Goal: Task Accomplishment & Management: Use online tool/utility

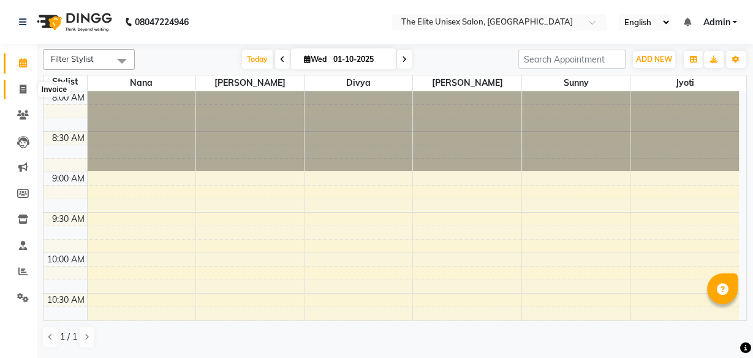
click at [27, 87] on span at bounding box center [22, 90] width 21 height 14
select select "7086"
select select "service"
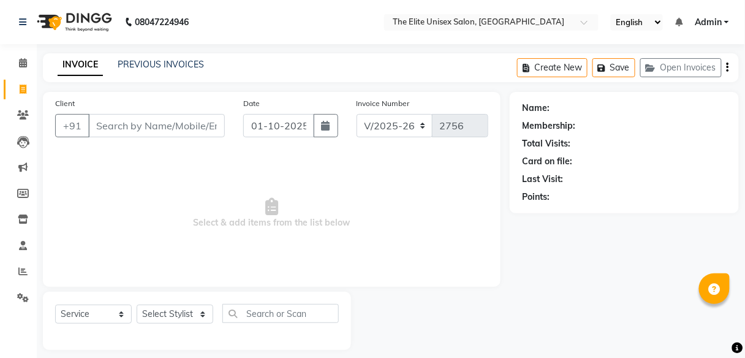
click at [102, 128] on input "Client" at bounding box center [156, 125] width 137 height 23
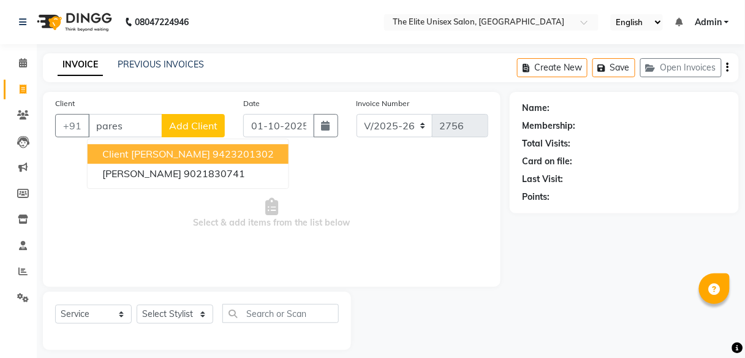
click at [137, 131] on input "pares" at bounding box center [125, 125] width 74 height 23
type input "p"
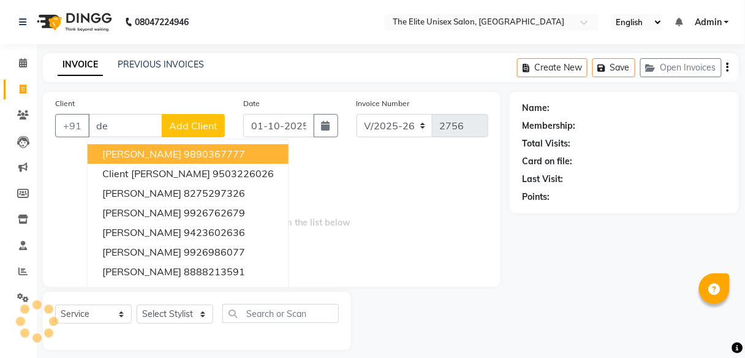
type input "d"
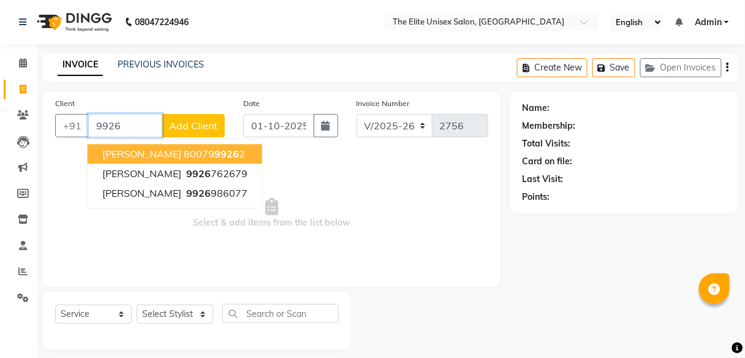
click at [147, 115] on input "9926" at bounding box center [125, 125] width 74 height 23
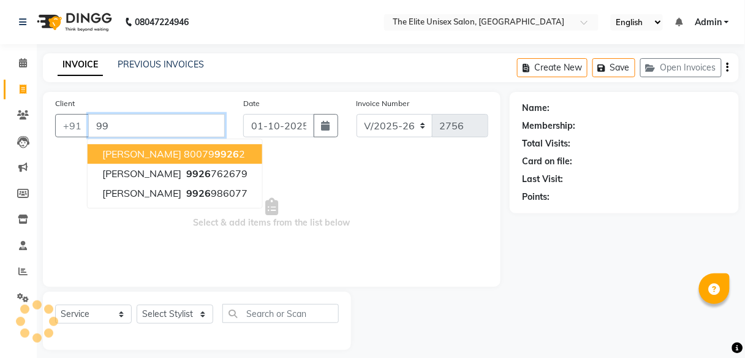
type input "9"
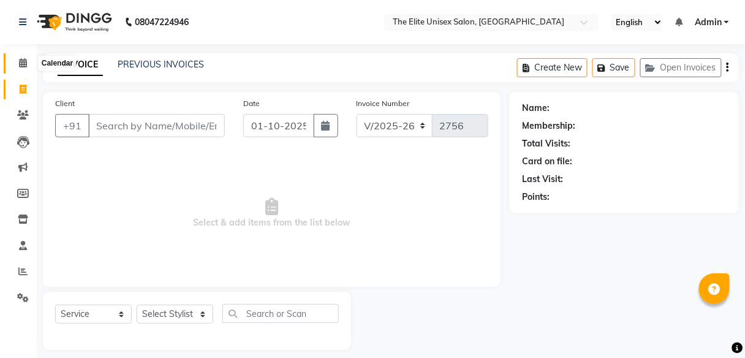
click at [27, 63] on span at bounding box center [22, 63] width 21 height 14
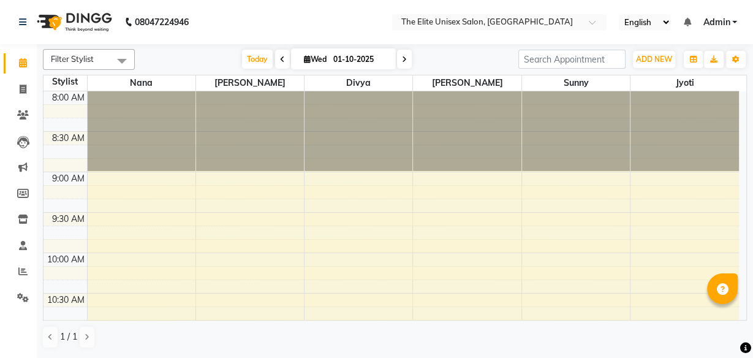
drag, startPoint x: 330, startPoint y: 144, endPoint x: 392, endPoint y: 132, distance: 63.7
click at [392, 132] on div at bounding box center [359, 131] width 108 height 80
drag, startPoint x: 154, startPoint y: 105, endPoint x: 184, endPoint y: 114, distance: 31.4
click at [184, 114] on div at bounding box center [142, 131] width 108 height 80
click at [17, 83] on span at bounding box center [22, 90] width 21 height 14
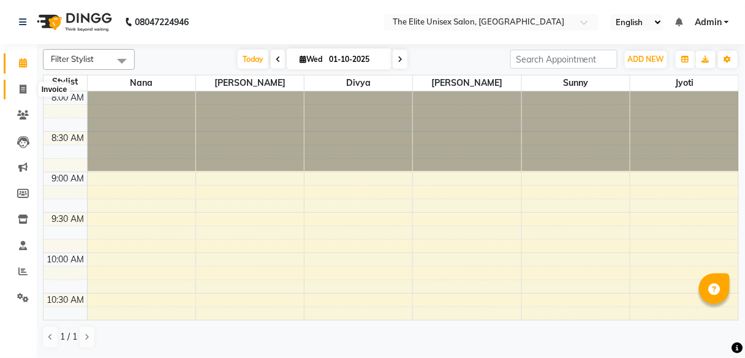
select select "7086"
select select "service"
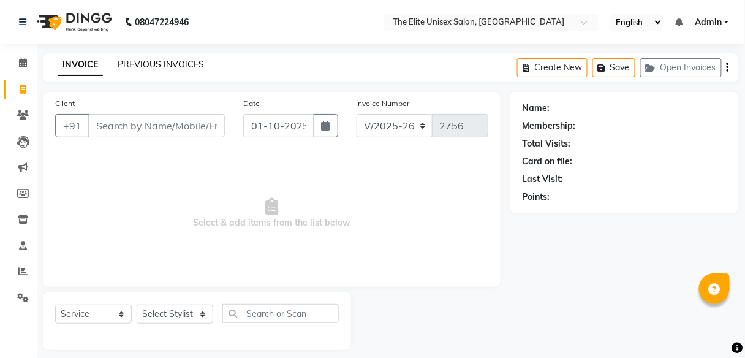
click at [161, 60] on link "PREVIOUS INVOICES" at bounding box center [161, 64] width 86 height 11
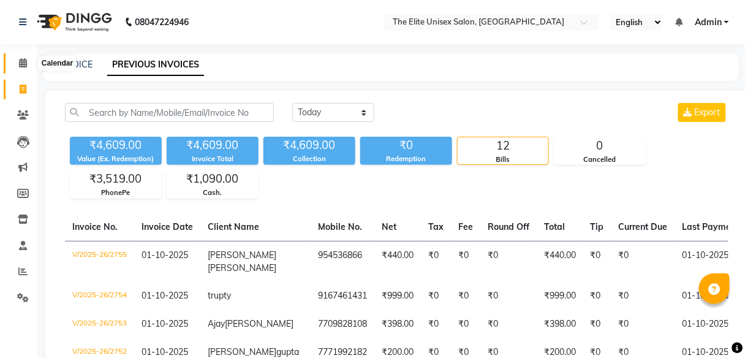
click at [23, 65] on icon at bounding box center [23, 62] width 8 height 9
